Goal: Task Accomplishment & Management: Use online tool/utility

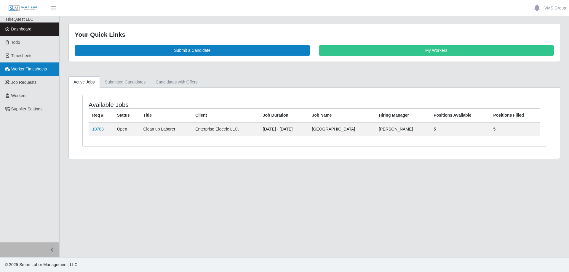
click at [21, 65] on link "Worker Timesheets" at bounding box center [29, 69] width 59 height 13
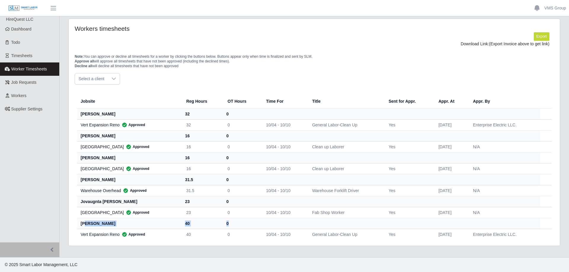
drag, startPoint x: 85, startPoint y: 226, endPoint x: 24, endPoint y: 158, distance: 91.3
click at [477, 219] on tr "lolita owens 40 0" at bounding box center [314, 223] width 474 height 11
drag, startPoint x: 114, startPoint y: 4, endPoint x: 257, endPoint y: 39, distance: 147.9
click at [257, 39] on div "Export Download Link: (Export Invoice above to get link)" at bounding box center [314, 39] width 479 height 15
click at [52, 254] on button "button" at bounding box center [29, 250] width 59 height 15
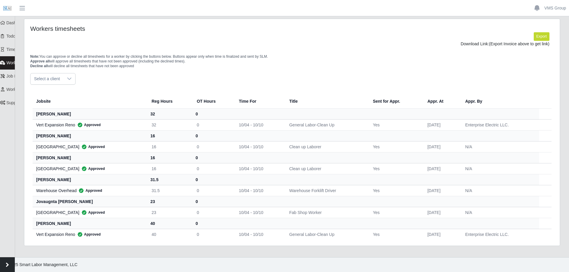
click at [7, 267] on button "button" at bounding box center [7, 265] width 15 height 15
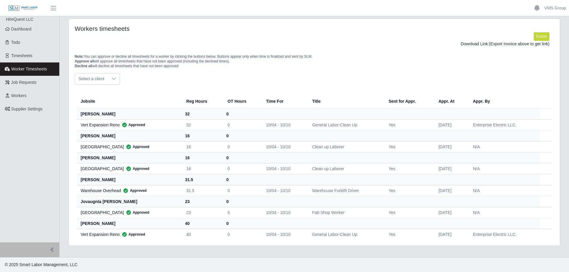
click at [29, 70] on span "Worker Timesheets" at bounding box center [29, 69] width 36 height 5
click at [25, 60] on link "Timesheets" at bounding box center [29, 55] width 59 height 13
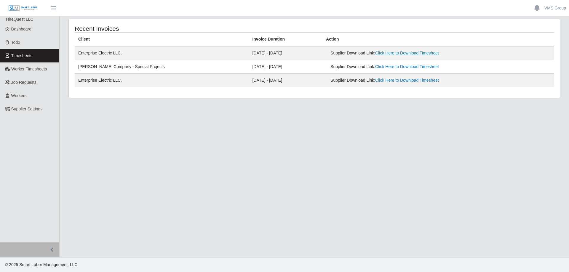
click at [375, 55] on link "Click Here to Download Timesheet" at bounding box center [407, 53] width 64 height 5
